Goal: Transaction & Acquisition: Purchase product/service

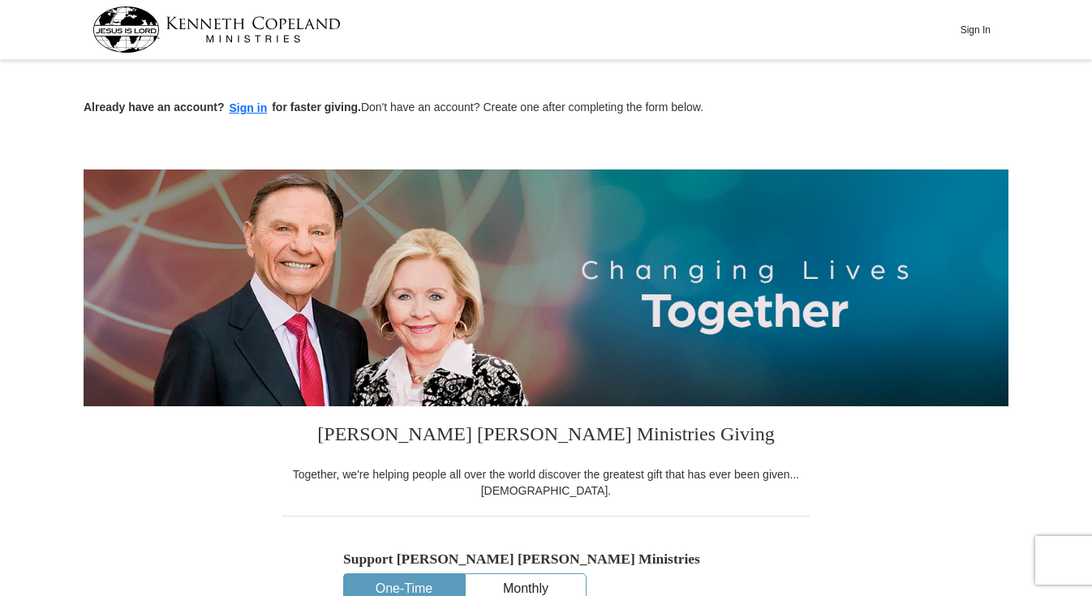
click at [0, 0] on input "$50" at bounding box center [0, 0] width 0 height 0
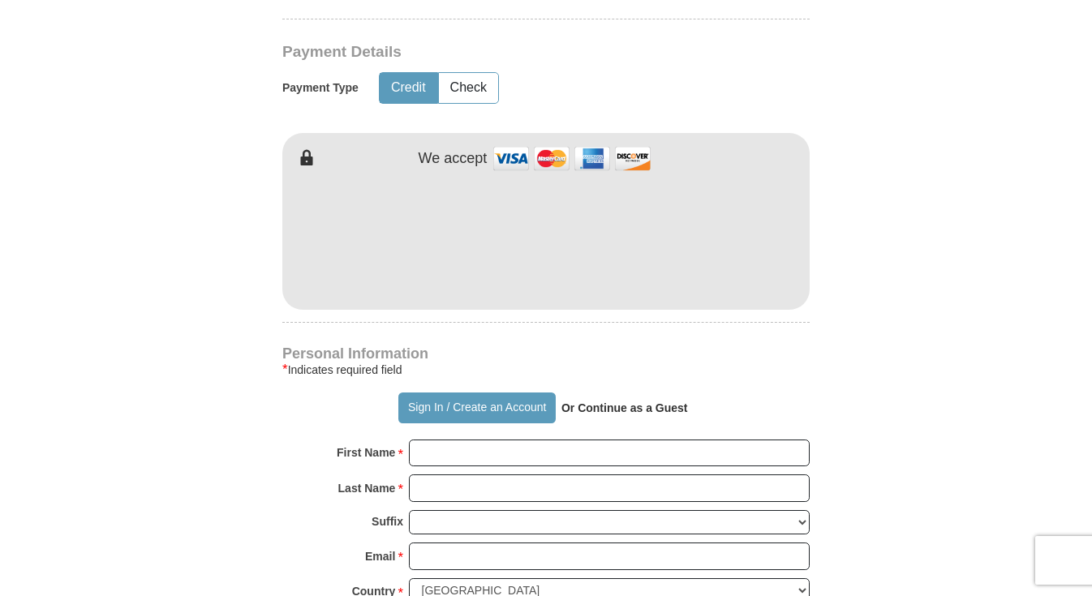
scroll to position [787, 0]
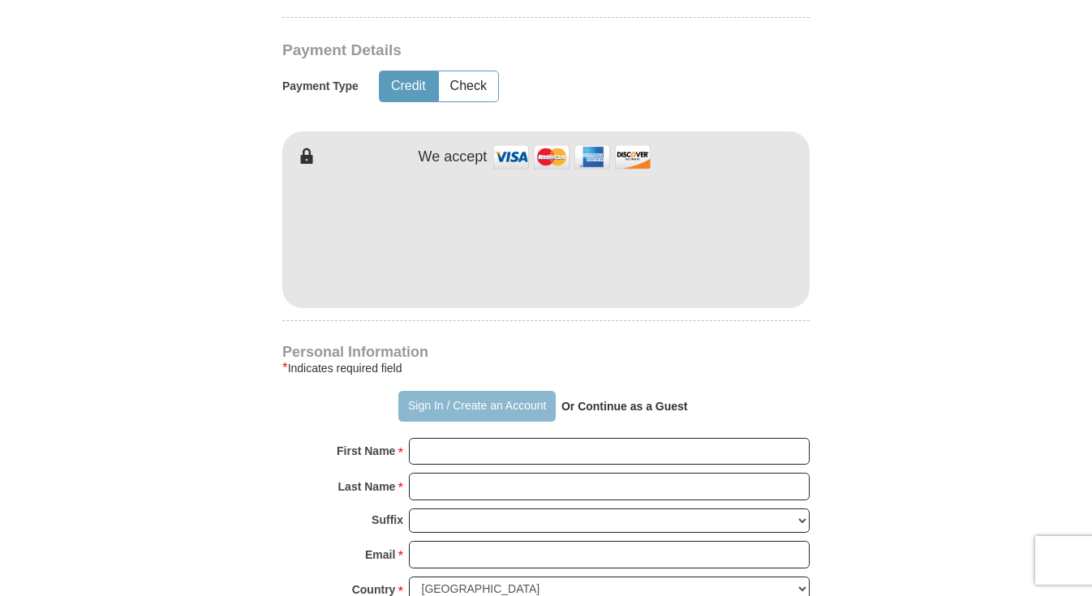
click at [470, 398] on button "Sign In / Create an Account" at bounding box center [476, 406] width 157 height 31
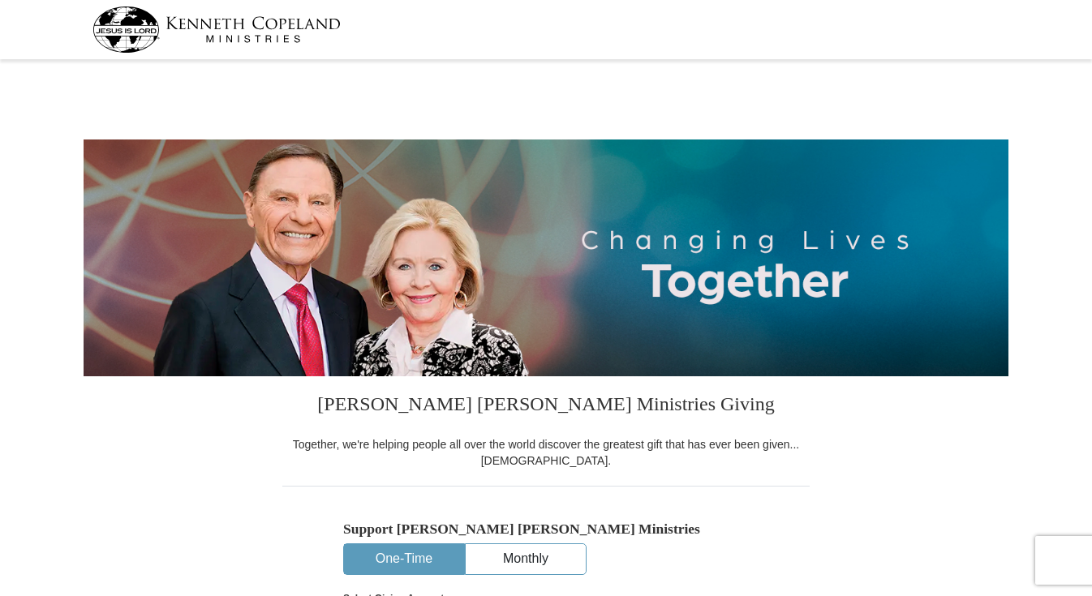
select select "CA"
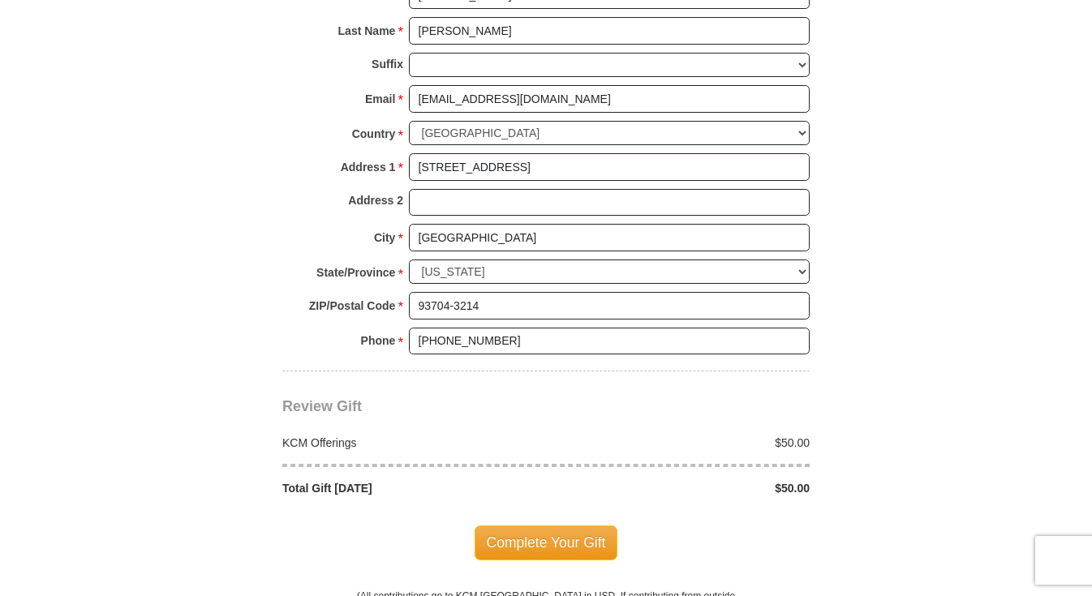
scroll to position [1212, 0]
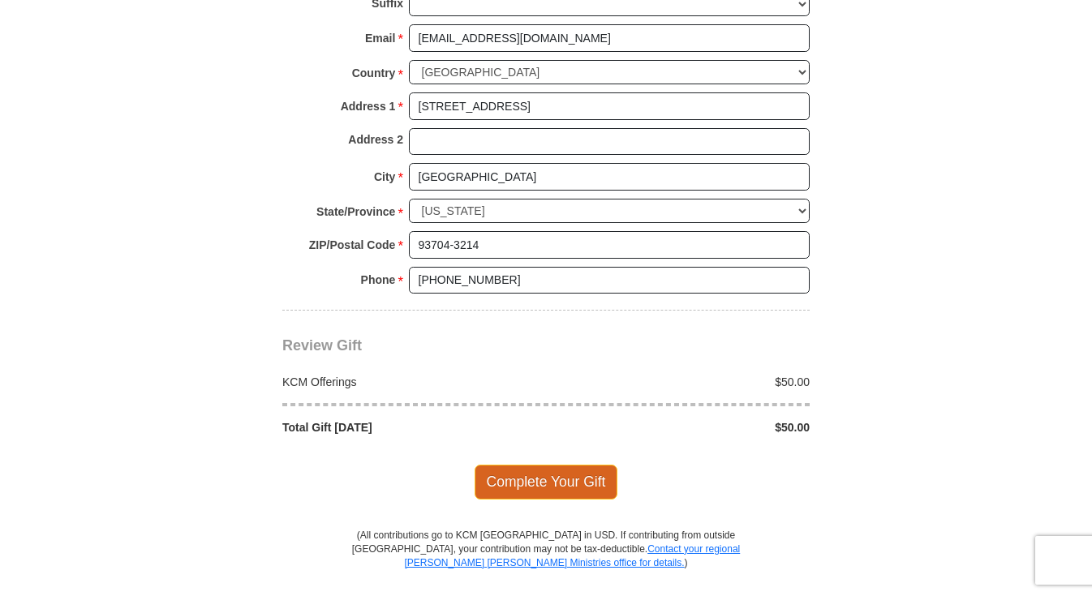
click at [536, 465] on span "Complete Your Gift" at bounding box center [546, 482] width 144 height 34
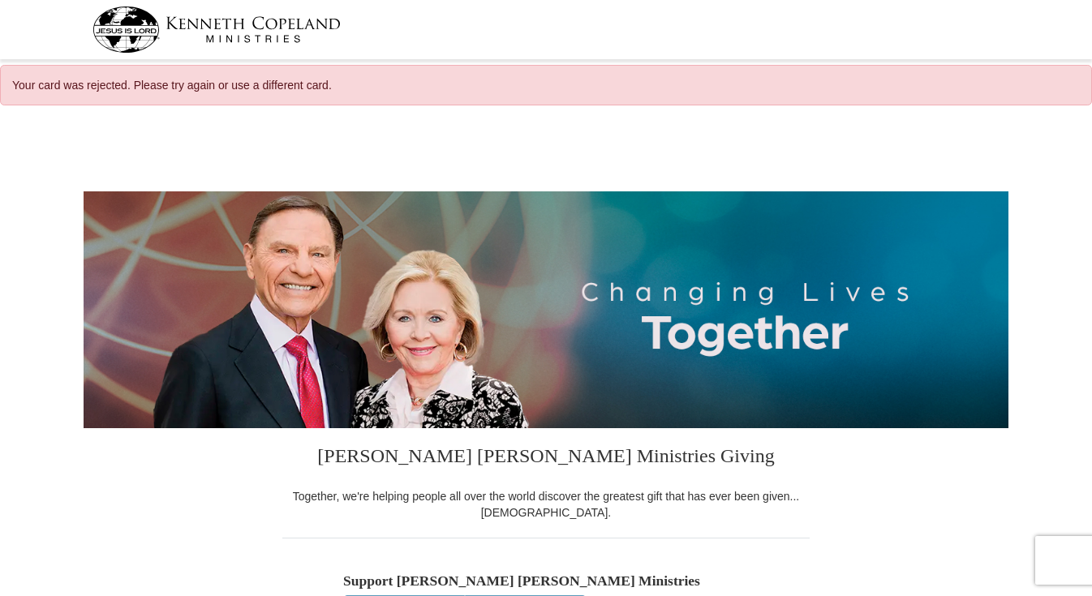
select select "CA"
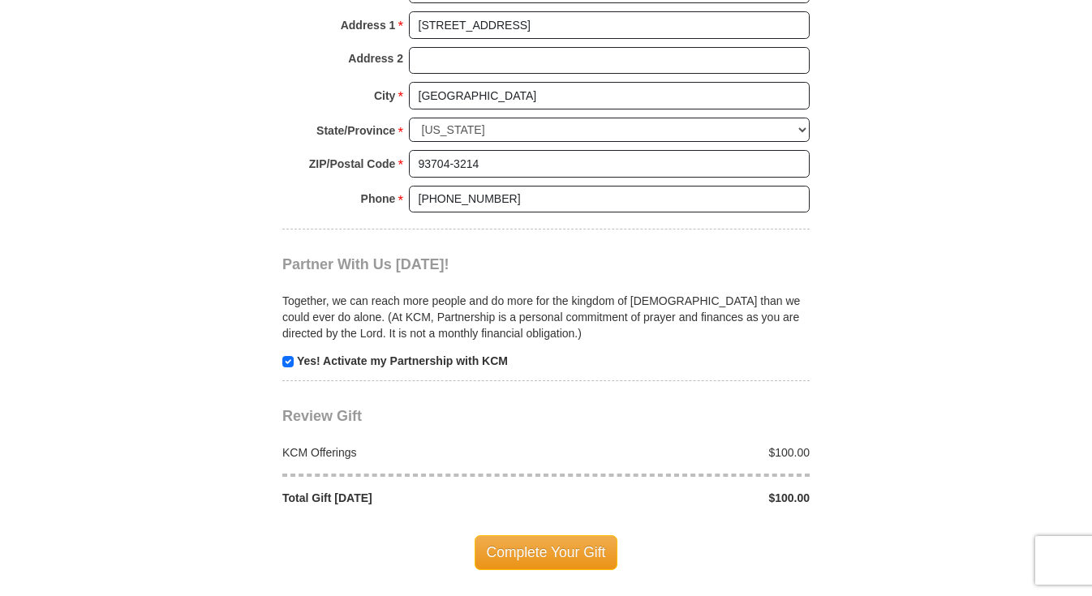
scroll to position [1347, 0]
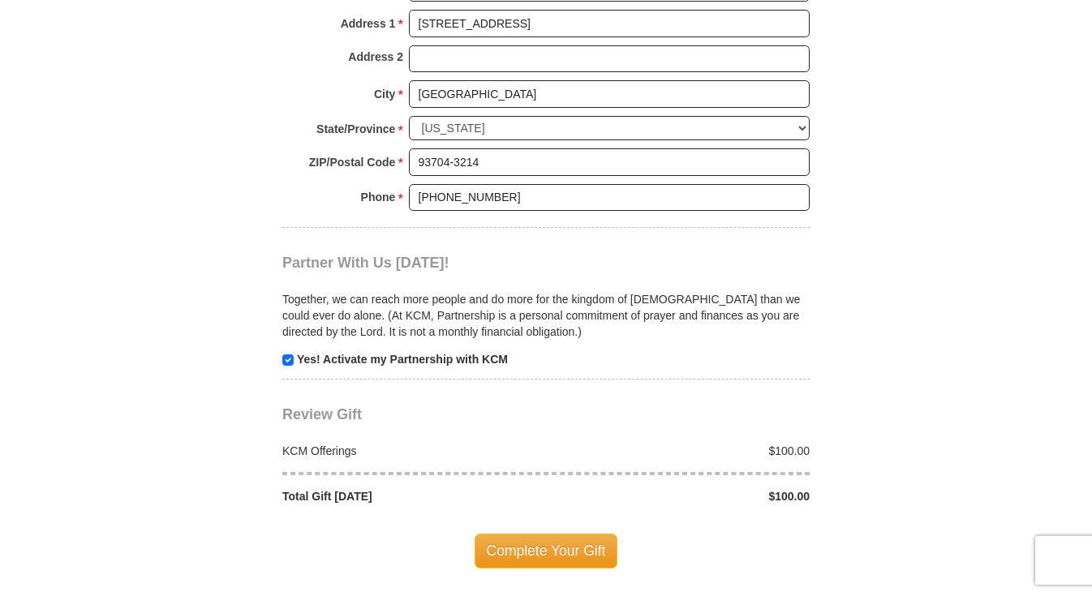
click at [414, 504] on div "Complete Your Gift" at bounding box center [545, 550] width 527 height 92
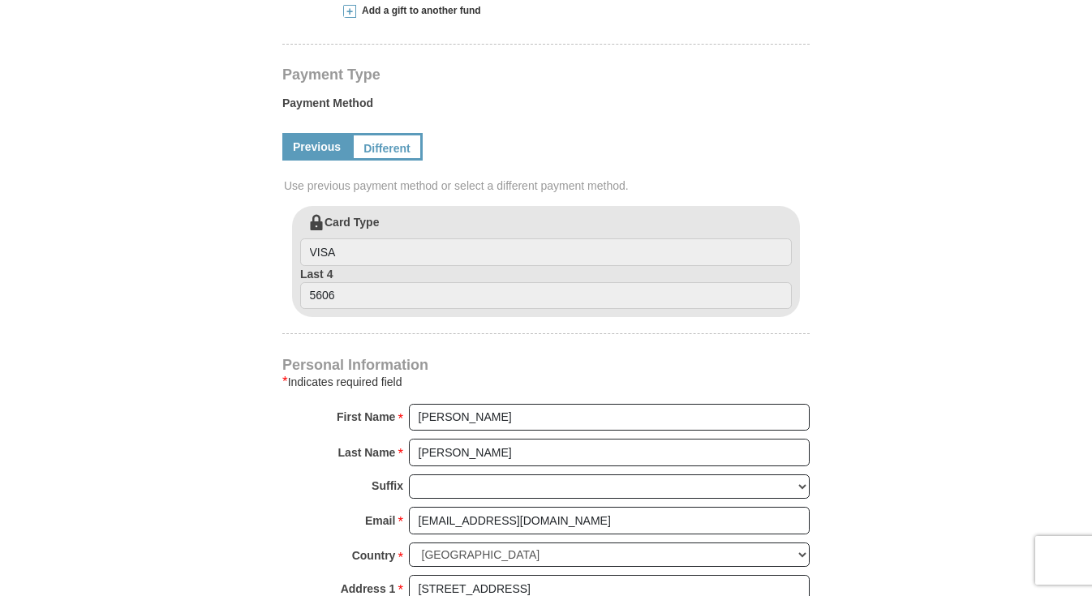
scroll to position [779, 0]
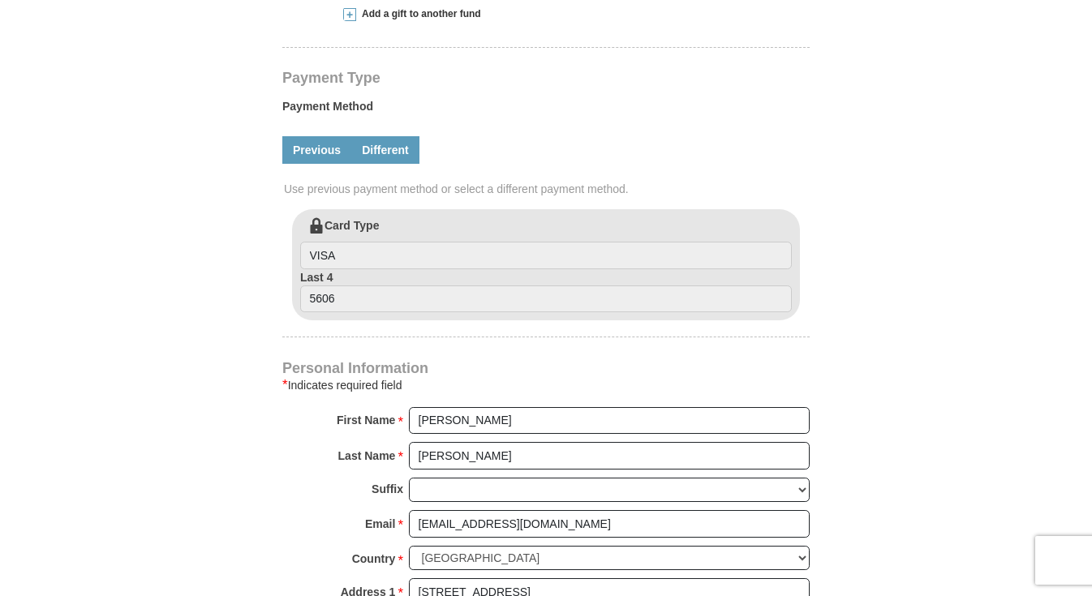
click at [384, 158] on link "Different" at bounding box center [385, 150] width 68 height 28
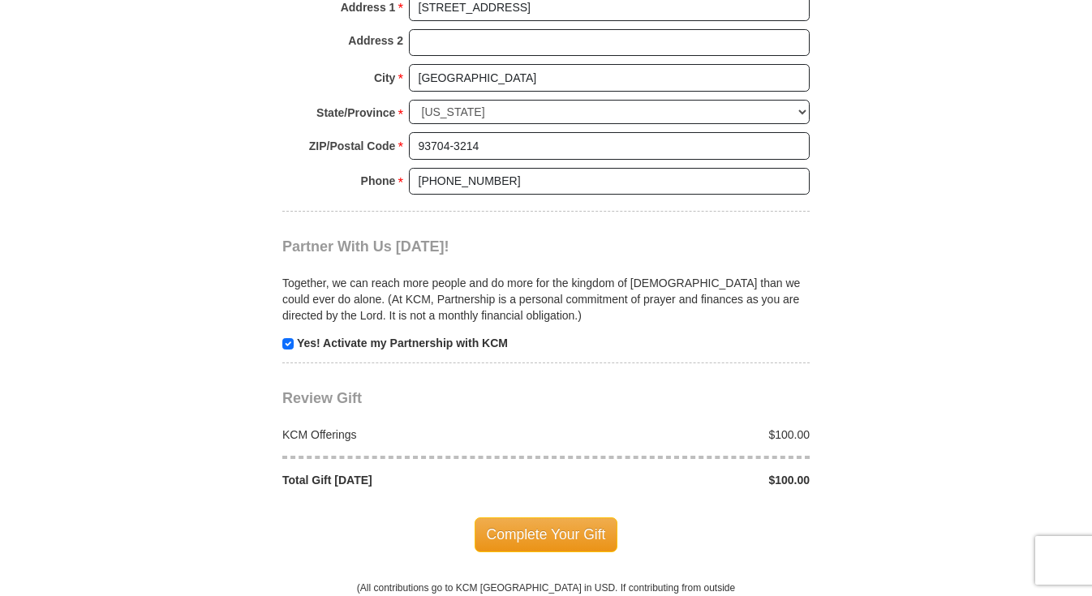
scroll to position [1539, 0]
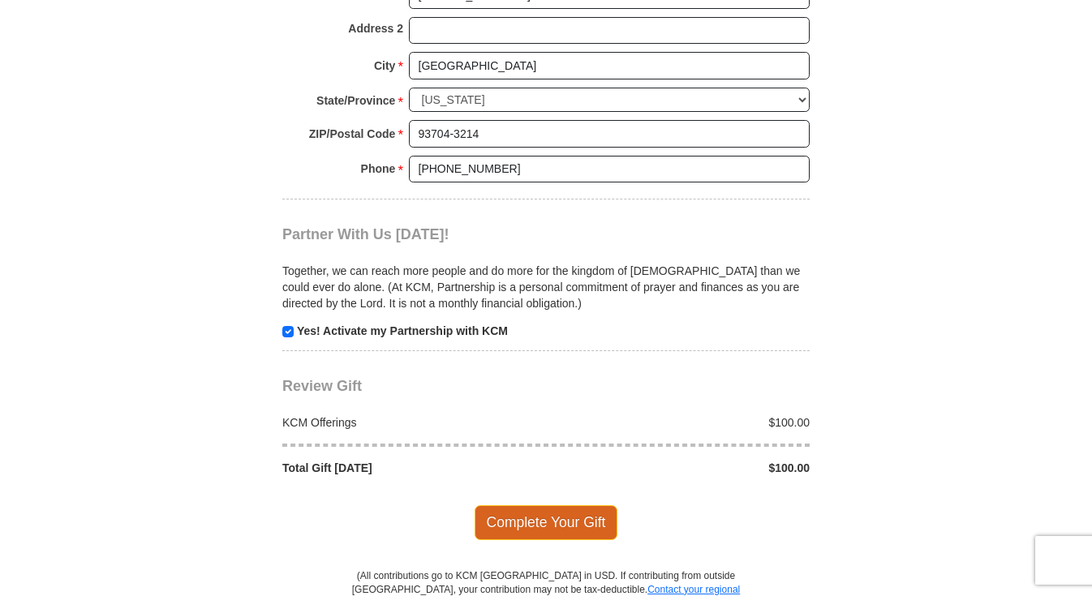
click at [509, 505] on span "Complete Your Gift" at bounding box center [546, 522] width 144 height 34
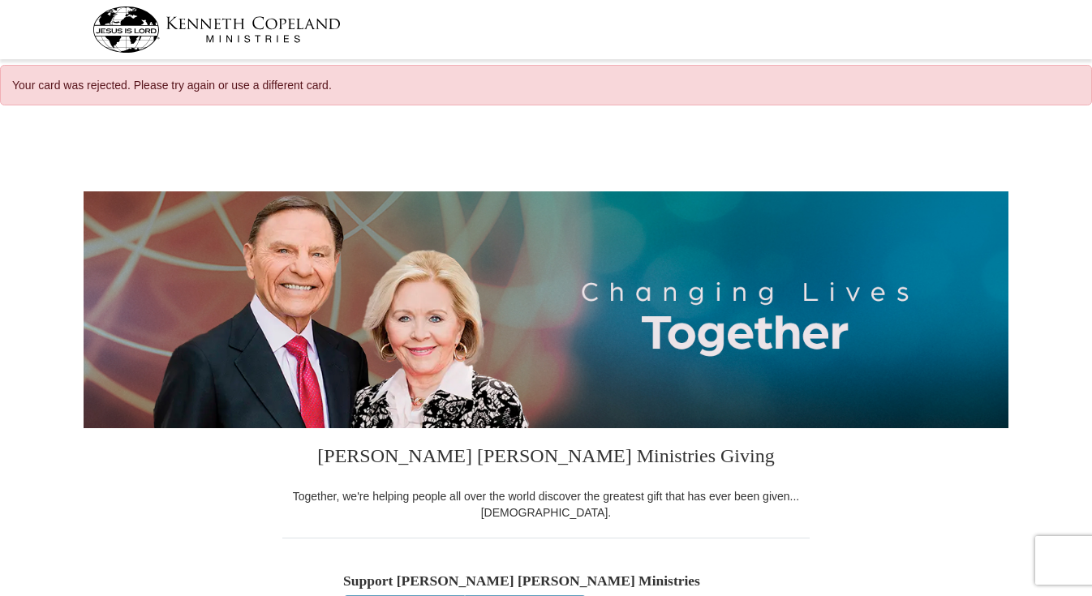
select select "CA"
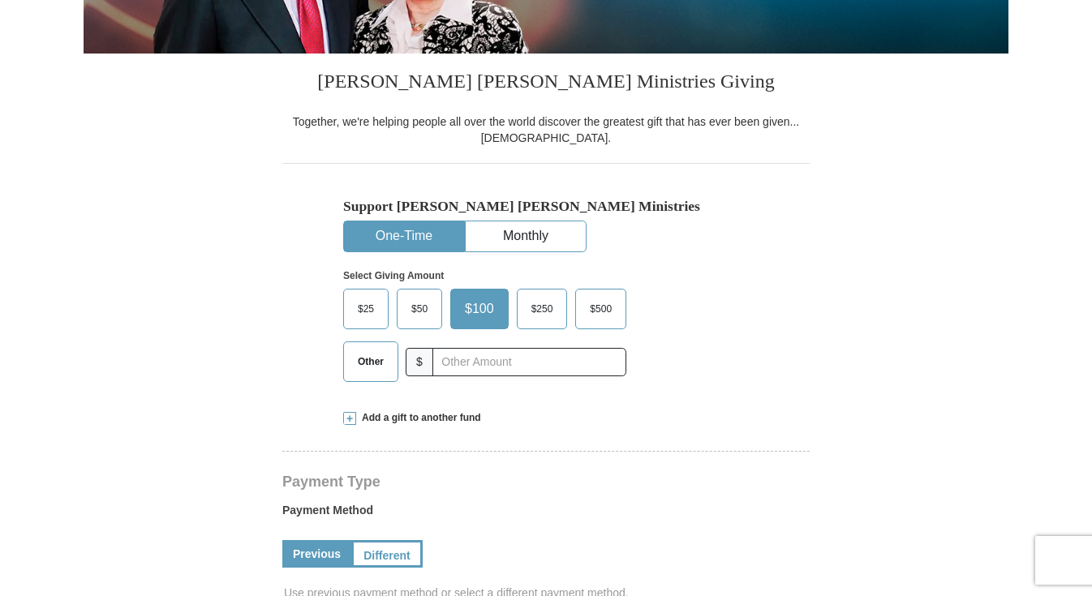
scroll to position [371, 0]
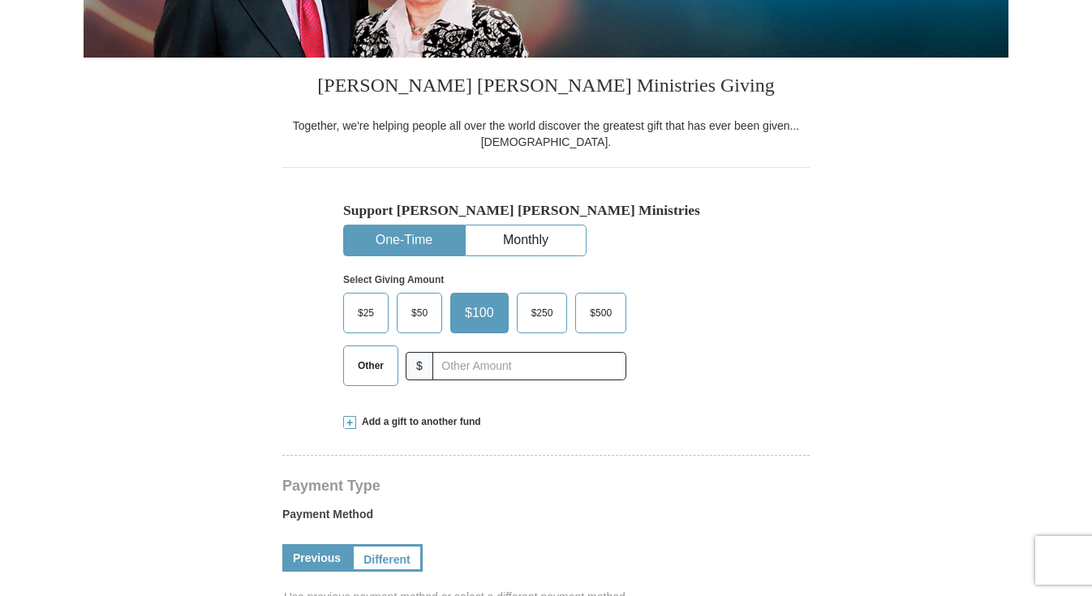
click at [432, 311] on span "$50" at bounding box center [419, 313] width 32 height 24
click at [0, 0] on input "$50" at bounding box center [0, 0] width 0 height 0
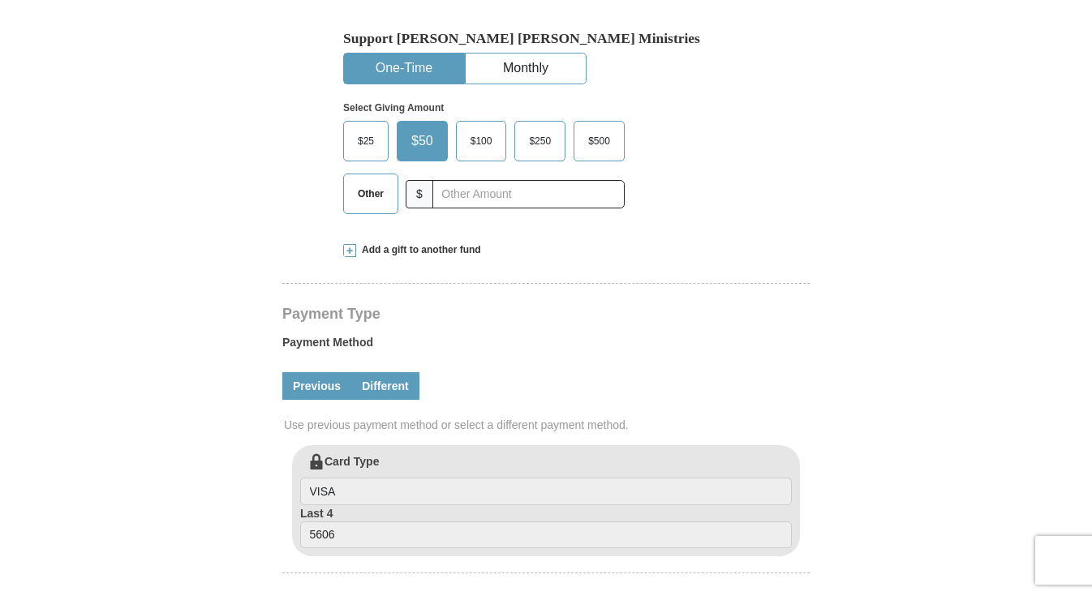
scroll to position [547, 0]
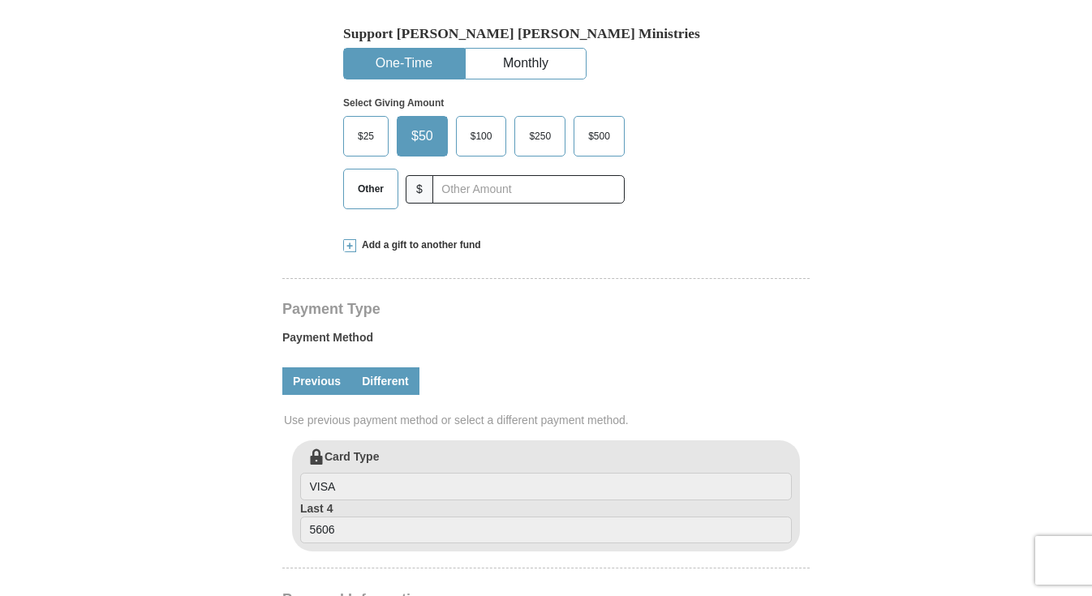
click at [392, 378] on link "Different" at bounding box center [385, 381] width 68 height 28
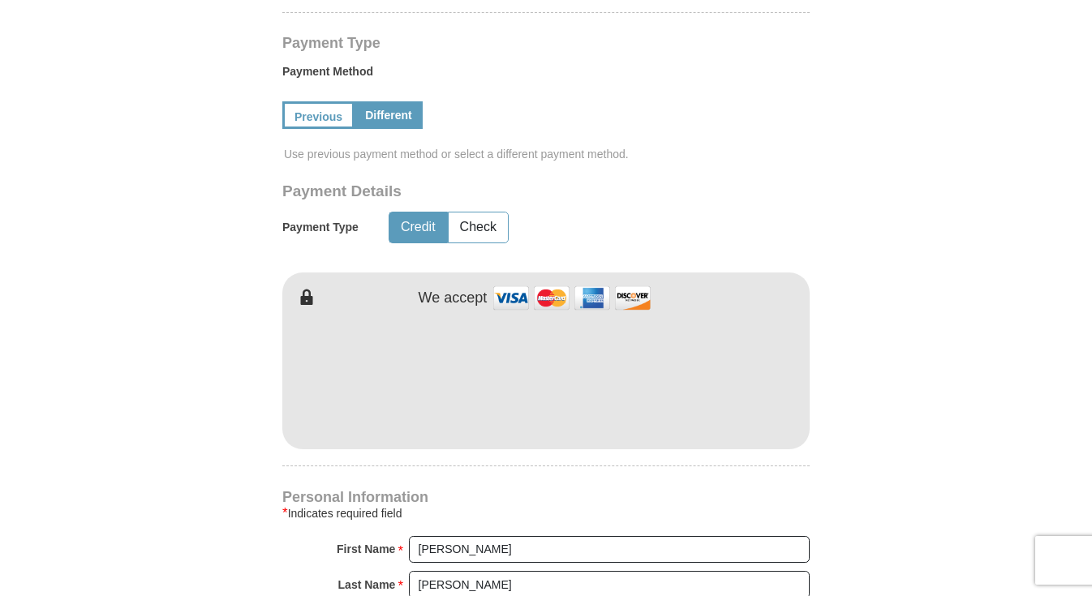
scroll to position [826, 0]
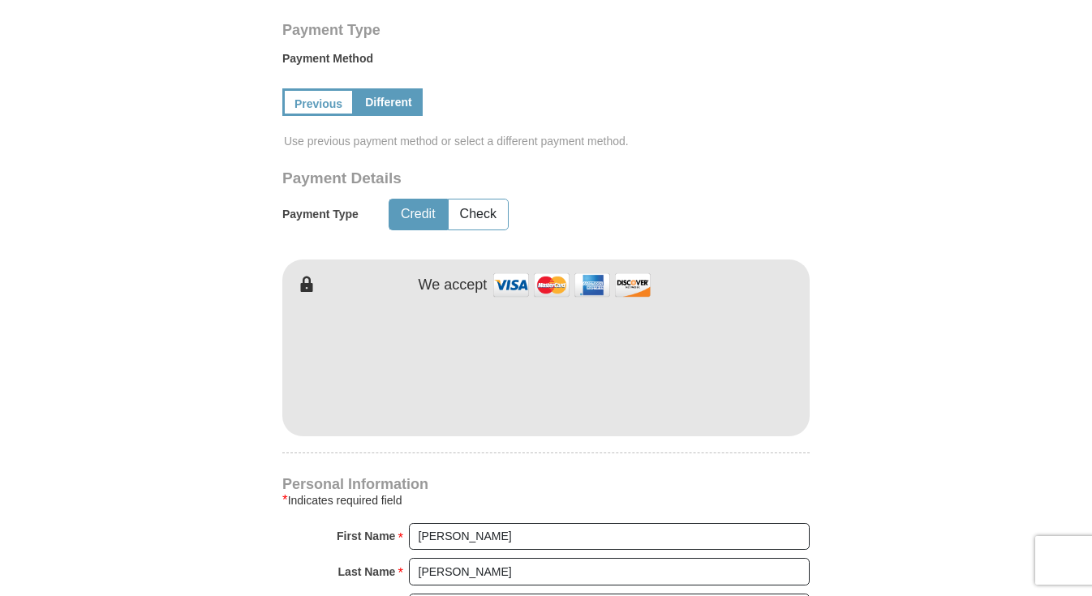
click at [473, 431] on div at bounding box center [545, 365] width 527 height 142
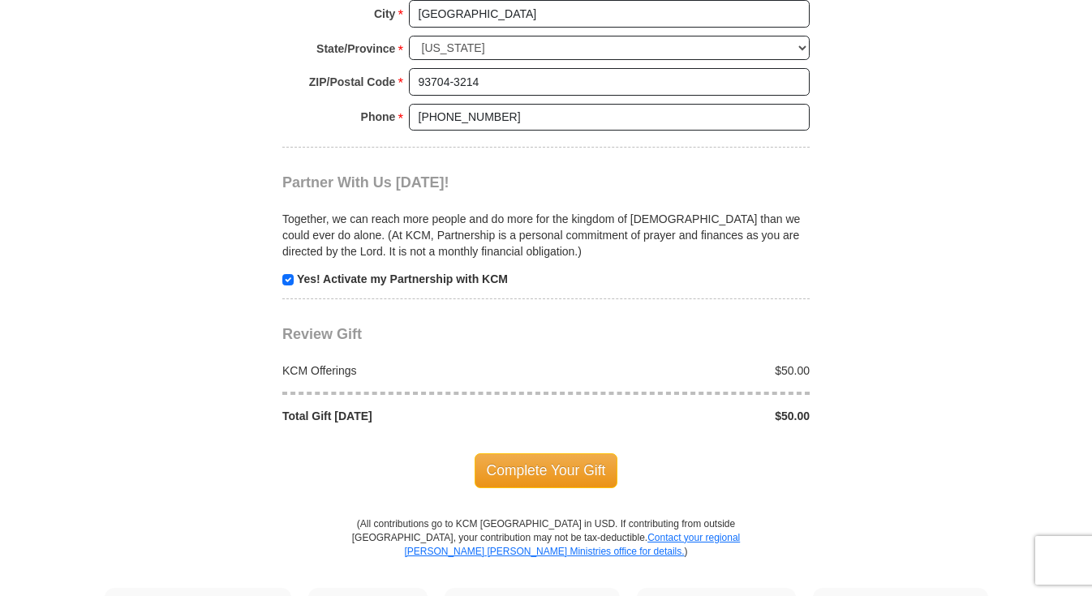
scroll to position [1593, 0]
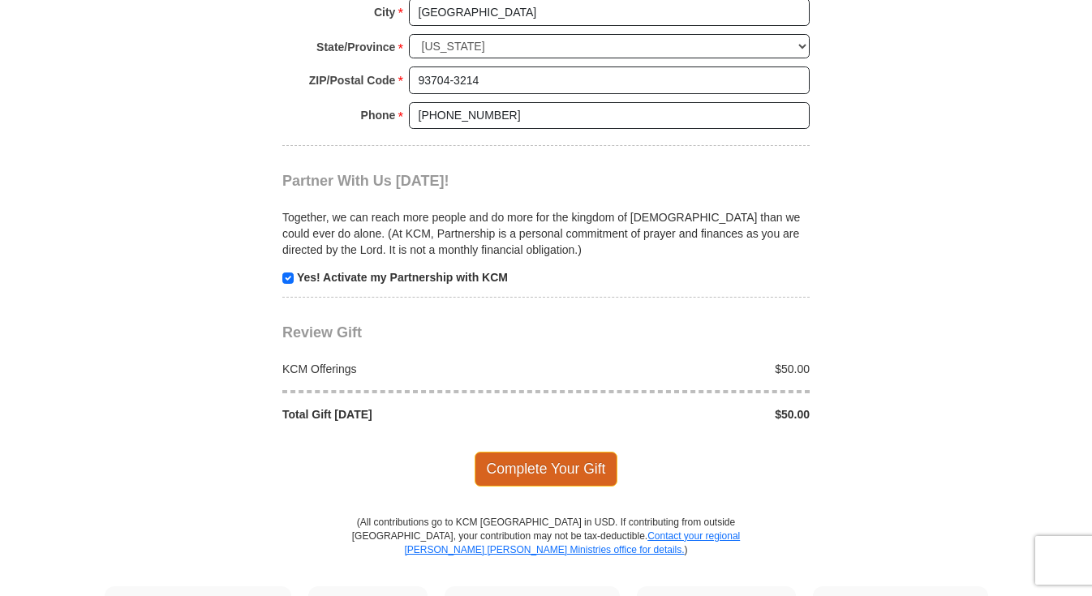
click at [512, 452] on span "Complete Your Gift" at bounding box center [546, 469] width 144 height 34
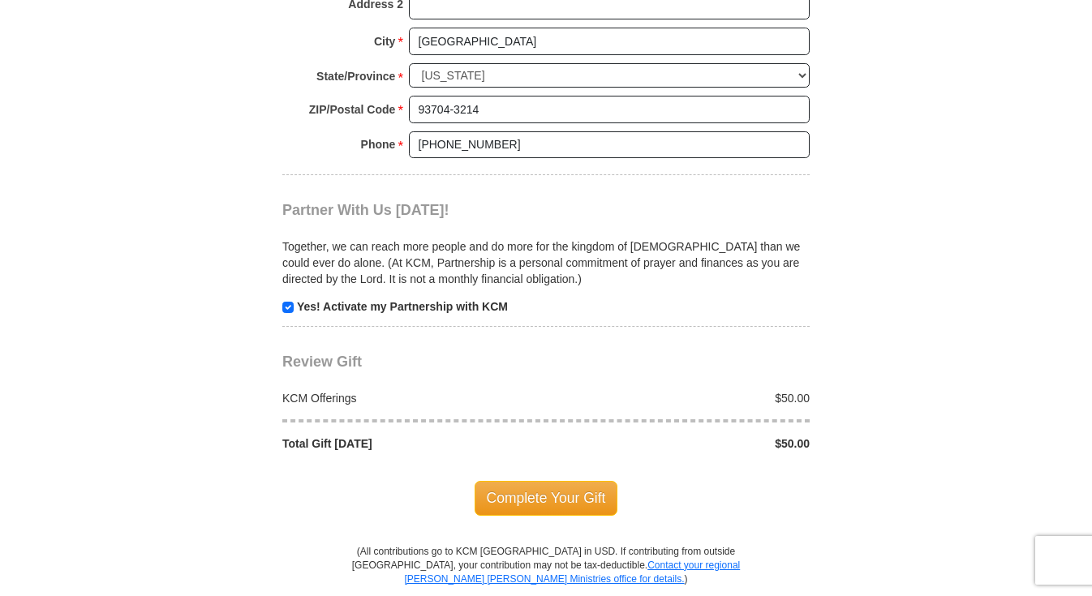
scroll to position [1646, 0]
click at [534, 480] on span "Complete Your Gift" at bounding box center [546, 497] width 144 height 34
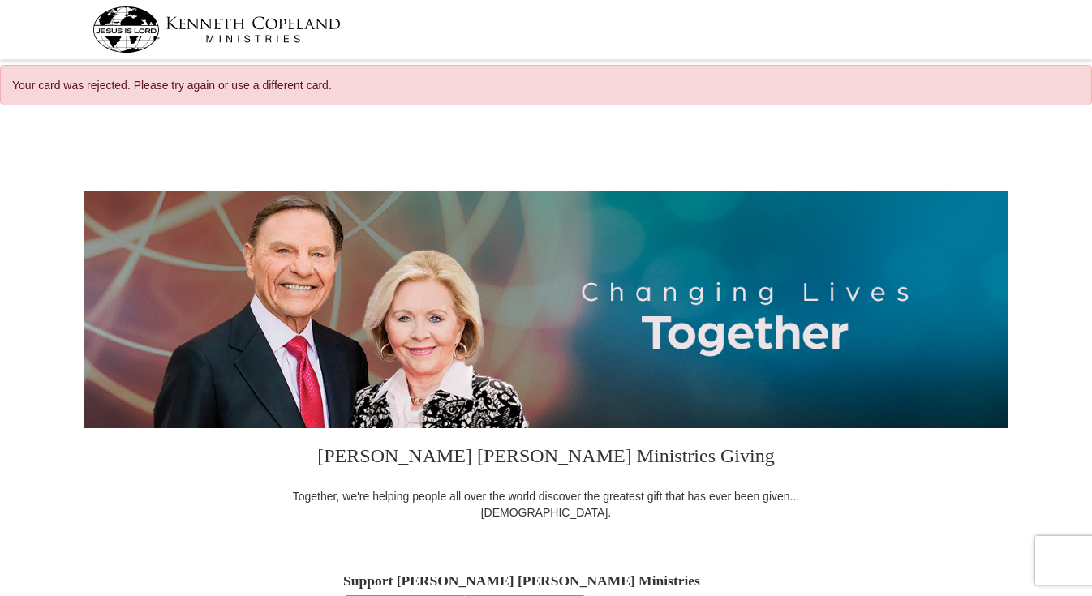
select select "CA"
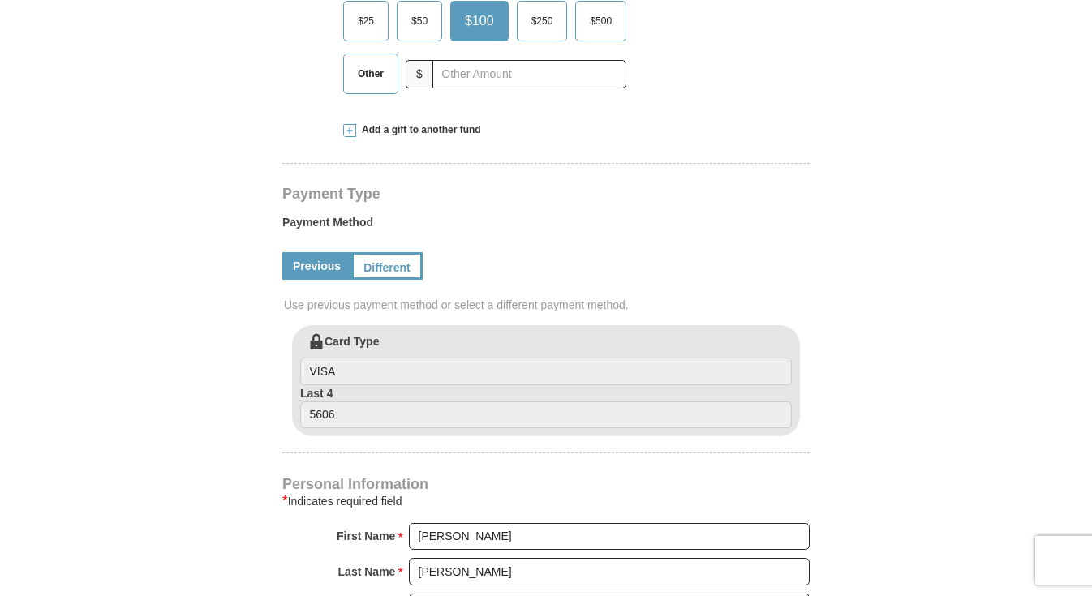
scroll to position [658, 0]
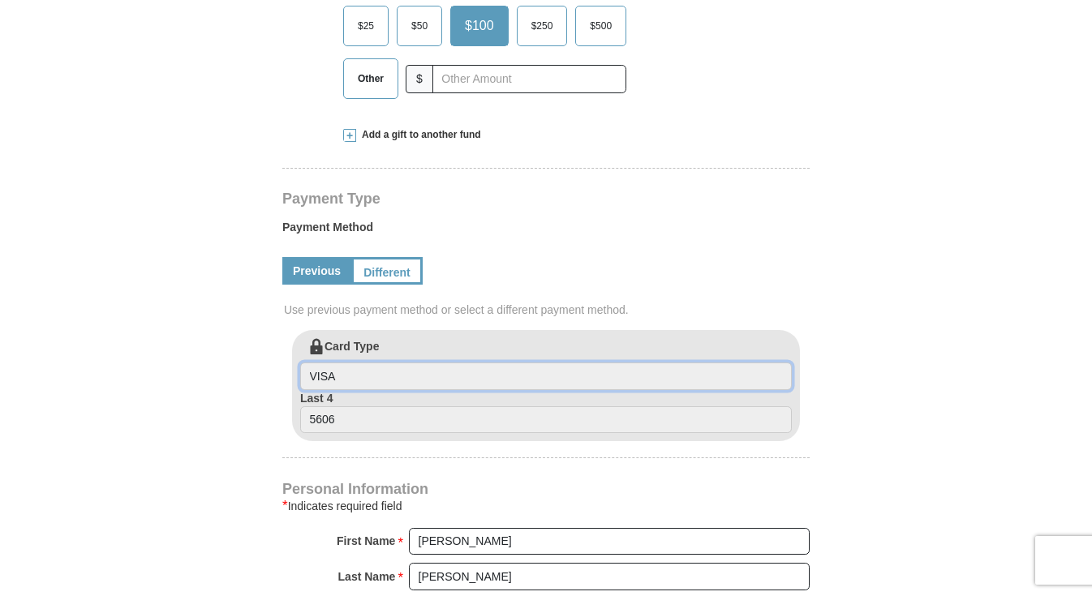
click at [367, 375] on input "VISA" at bounding box center [545, 377] width 491 height 28
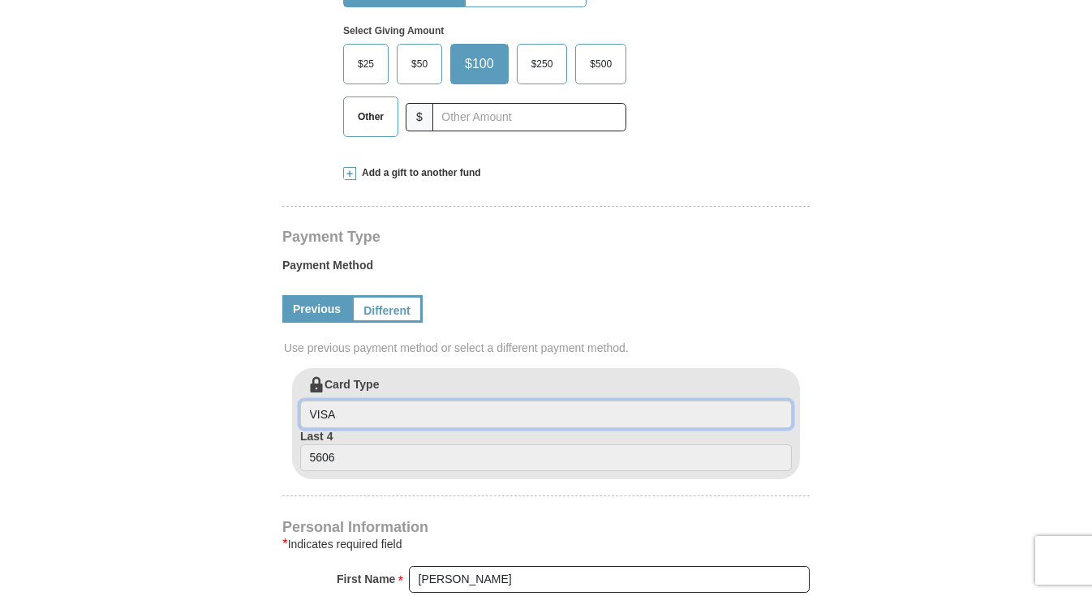
scroll to position [542, 0]
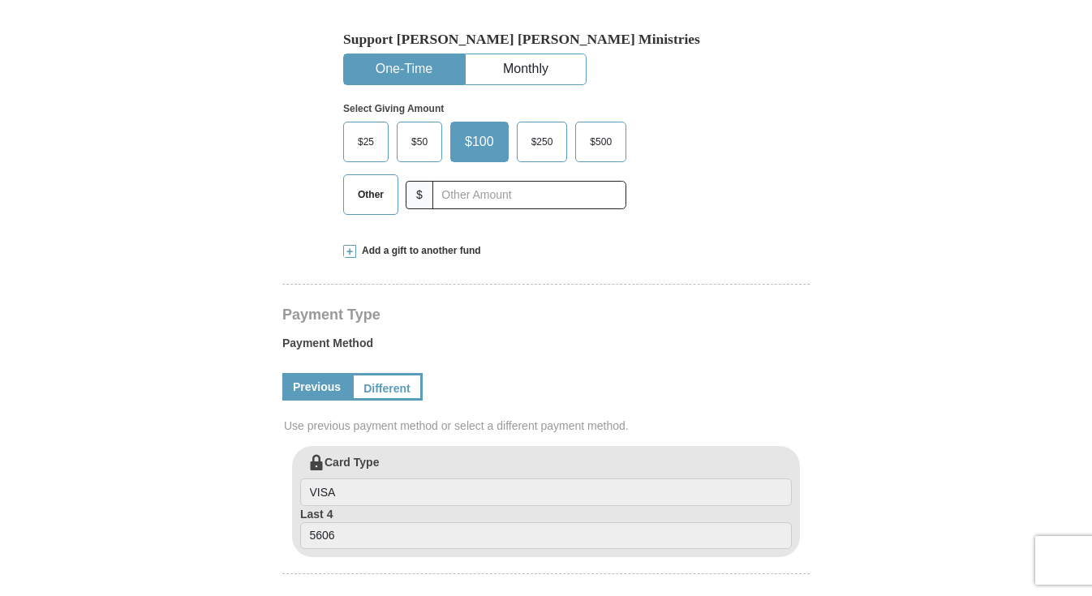
click at [415, 142] on span "$50" at bounding box center [419, 142] width 32 height 24
click at [0, 0] on input "$50" at bounding box center [0, 0] width 0 height 0
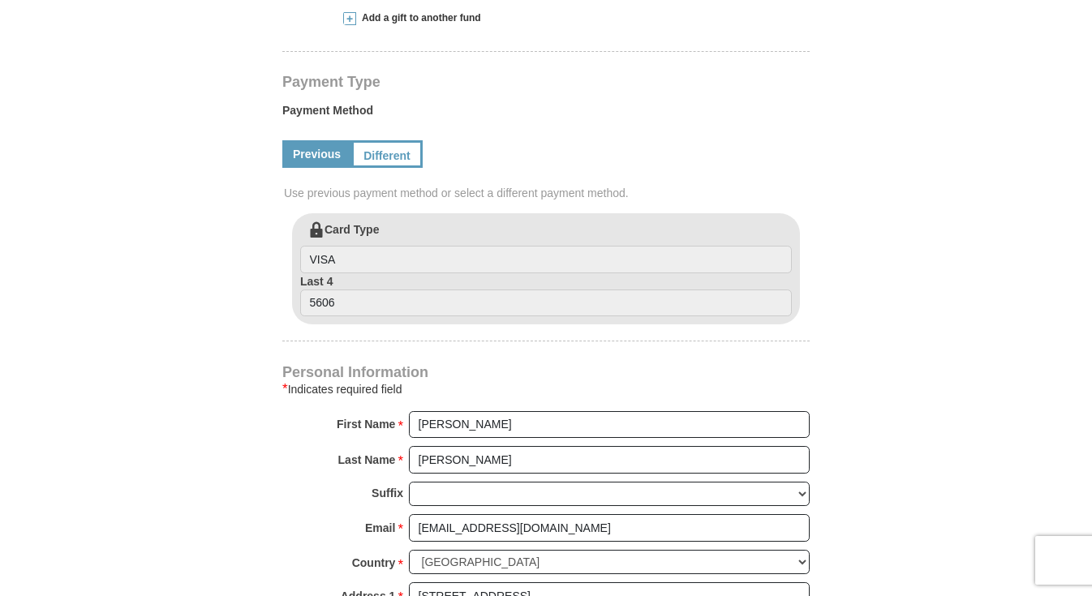
scroll to position [785, 0]
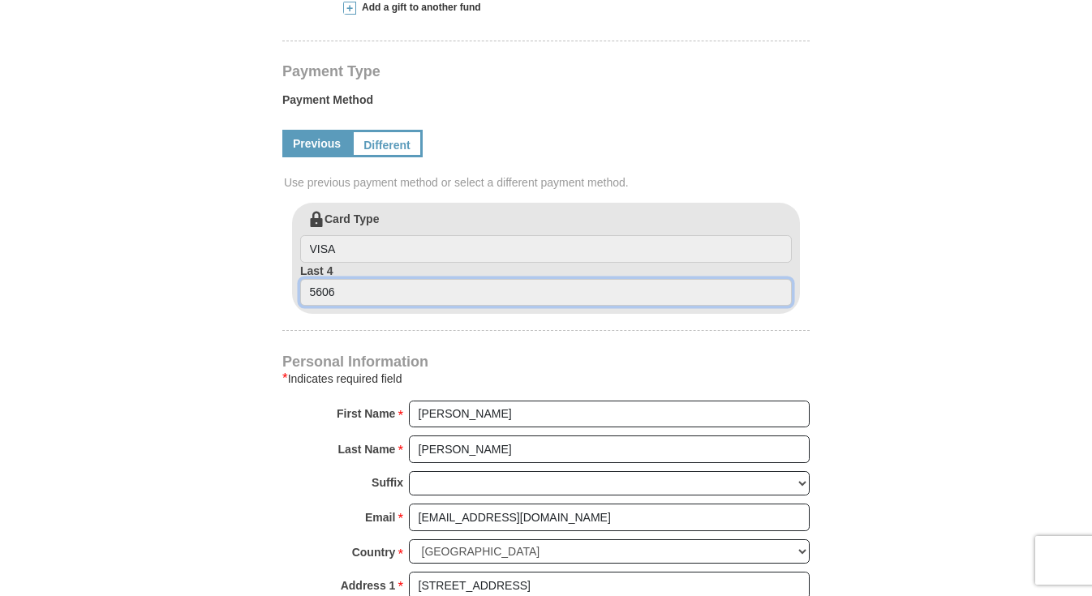
click at [367, 288] on input "5606" at bounding box center [545, 293] width 491 height 28
click at [367, 290] on input "5606" at bounding box center [545, 293] width 491 height 28
click at [368, 294] on input "5606" at bounding box center [545, 293] width 491 height 28
click at [369, 294] on input "5606" at bounding box center [545, 293] width 491 height 28
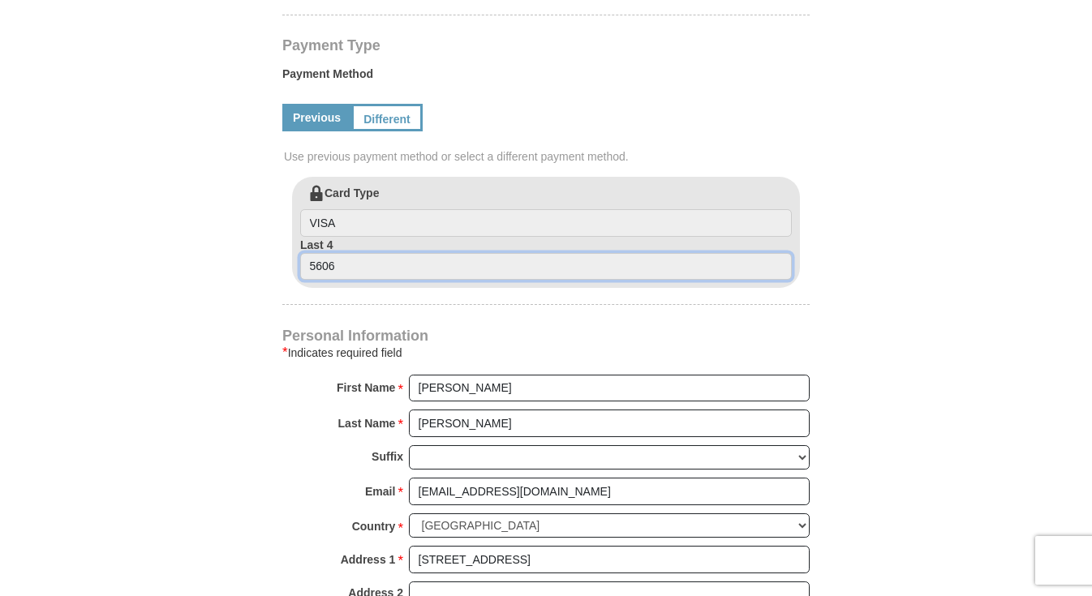
scroll to position [814, 0]
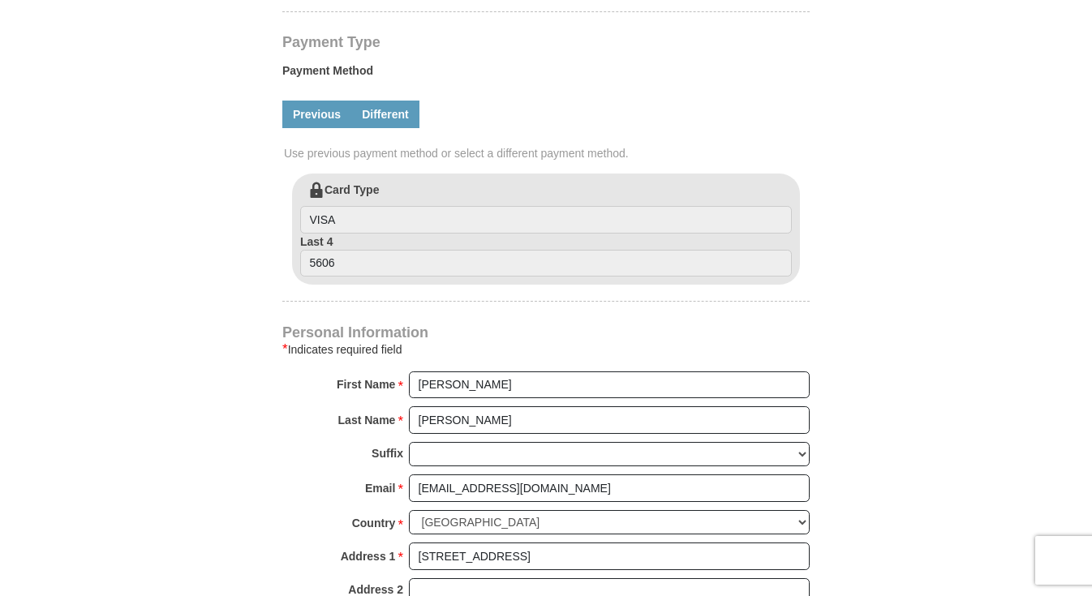
click at [374, 117] on link "Different" at bounding box center [385, 115] width 68 height 28
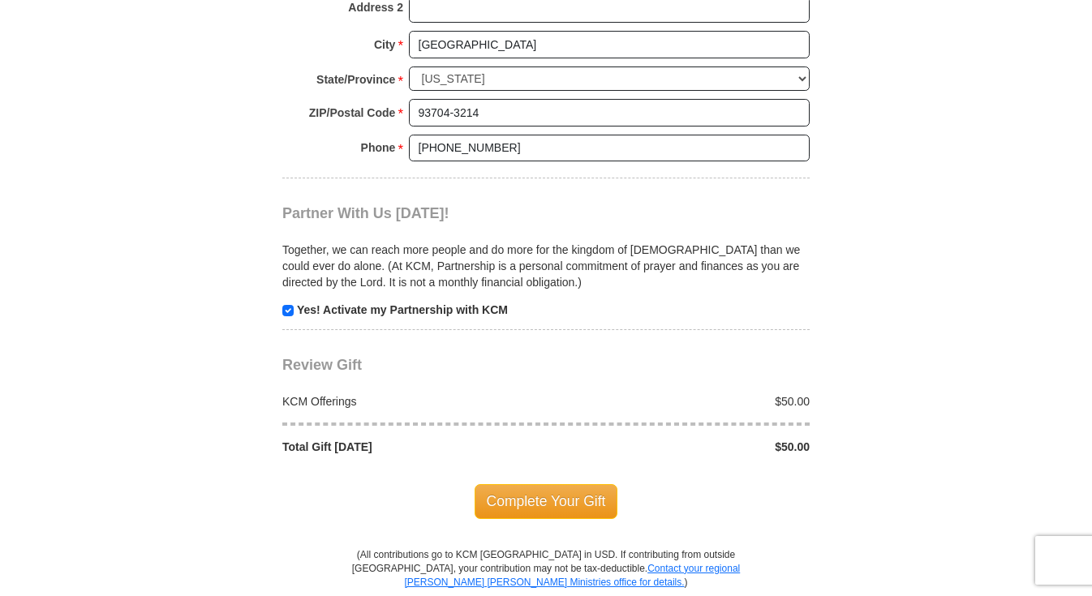
scroll to position [1564, 0]
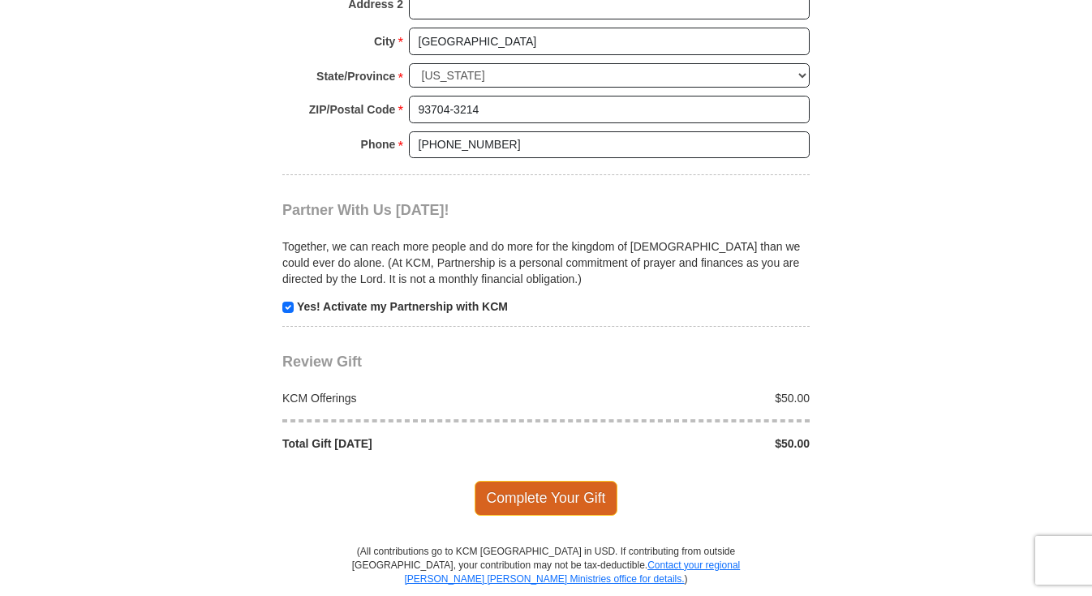
click at [501, 481] on span "Complete Your Gift" at bounding box center [546, 498] width 144 height 34
